Goal: Navigation & Orientation: Find specific page/section

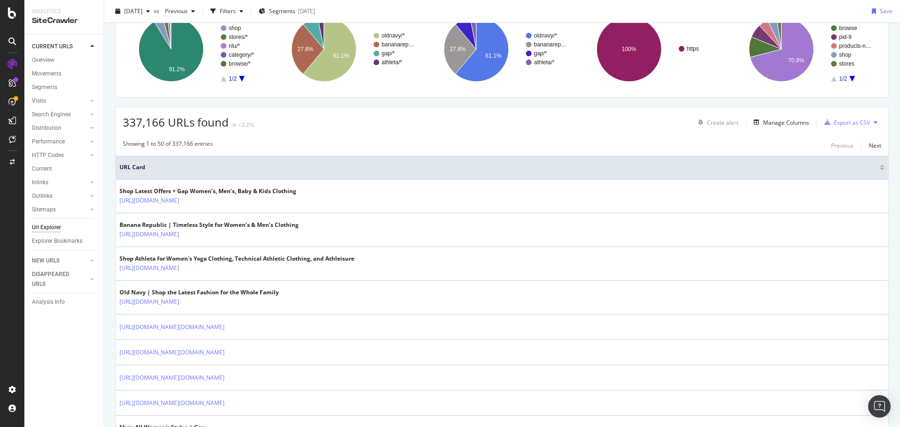
scroll to position [94, 0]
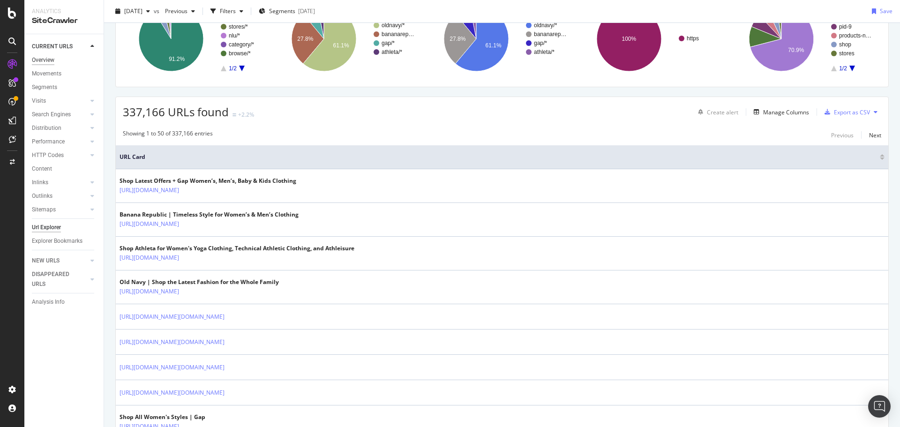
click at [50, 59] on div "Overview" at bounding box center [43, 60] width 22 height 10
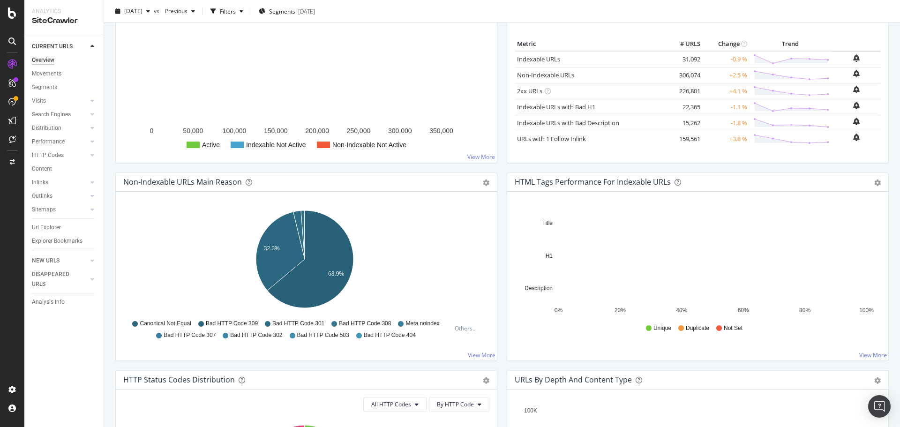
scroll to position [187, 0]
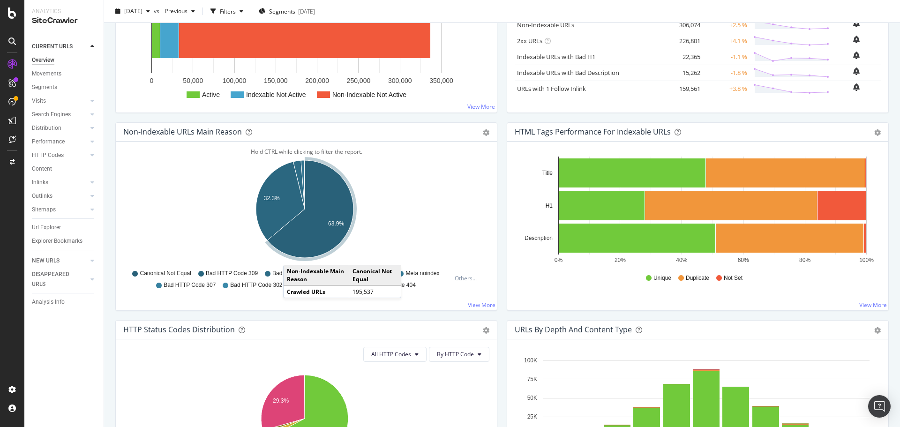
click at [497, 114] on div "Active / Not Active URLs Chart (by Value) Chart (by Percentage) Table Expand Ex…" at bounding box center [306, 38] width 391 height 170
click at [495, 118] on div "Active / Not Active URLs Chart (by Value) Chart (by Percentage) Table Expand Ex…" at bounding box center [306, 38] width 391 height 170
